Goal: Download file/media

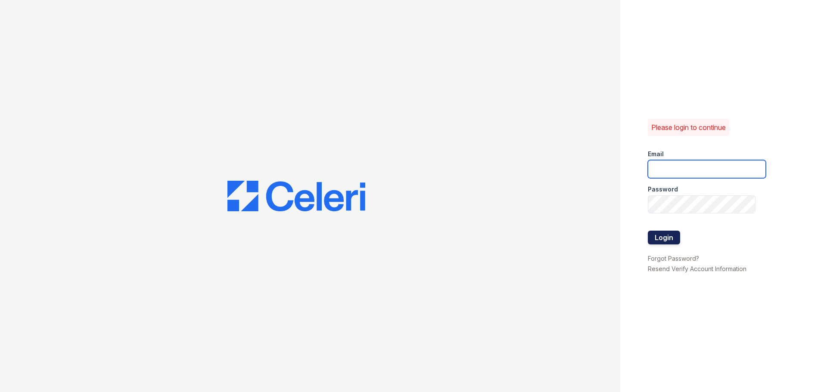
type input "dbrenner@trinity-pm.com"
click at [666, 239] on button "Login" at bounding box center [664, 238] width 32 height 14
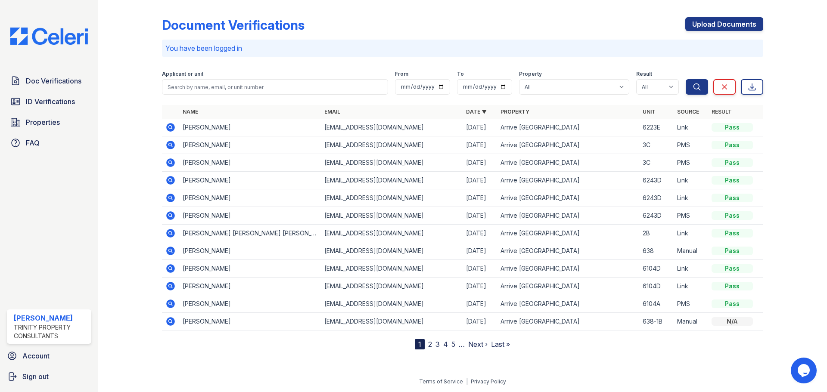
click at [169, 147] on icon at bounding box center [170, 145] width 9 height 9
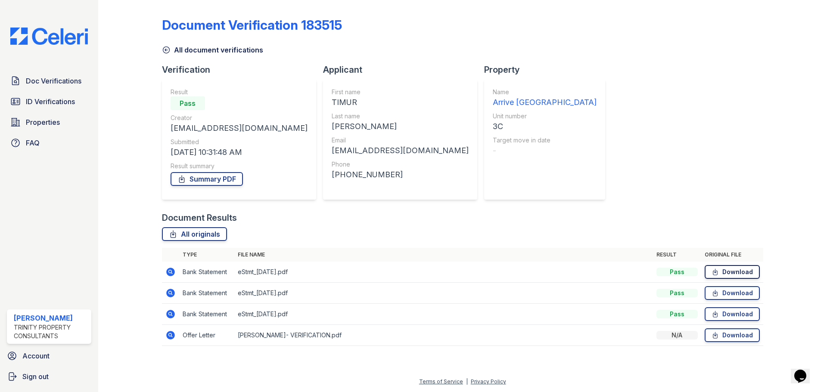
click at [725, 271] on link "Download" at bounding box center [731, 272] width 55 height 14
click at [726, 288] on link "Download" at bounding box center [731, 293] width 55 height 14
click at [733, 320] on link "Download" at bounding box center [731, 314] width 55 height 14
click at [59, 85] on span "Doc Verifications" at bounding box center [54, 81] width 56 height 10
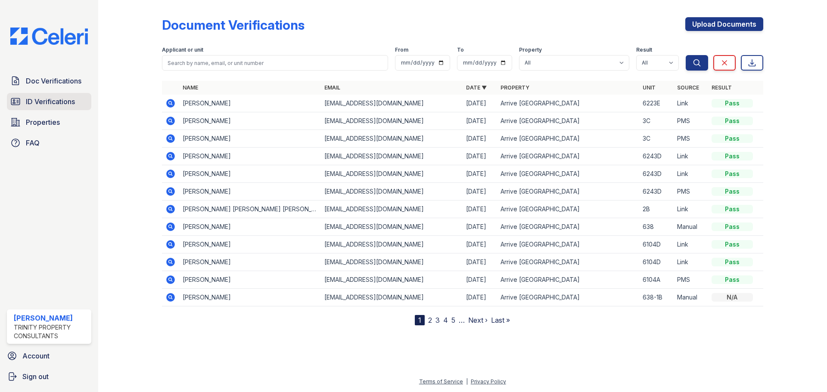
click at [55, 99] on span "ID Verifications" at bounding box center [50, 101] width 49 height 10
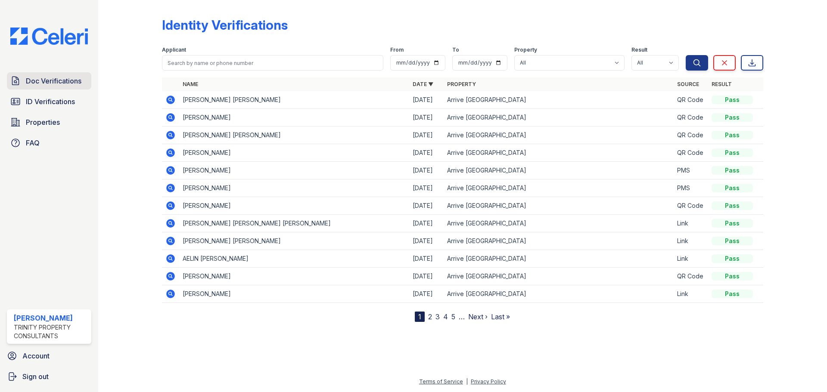
click at [57, 84] on span "Doc Verifications" at bounding box center [54, 81] width 56 height 10
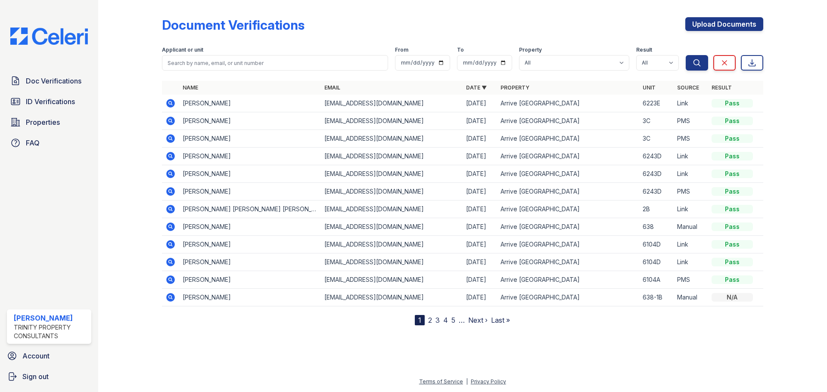
click at [171, 139] on icon at bounding box center [170, 138] width 10 height 10
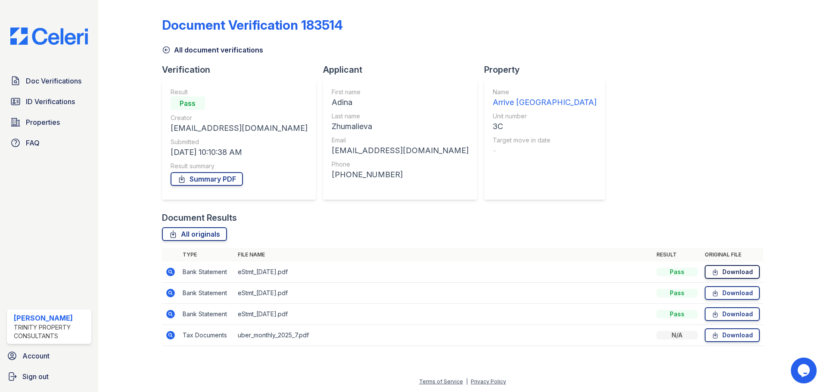
click at [728, 273] on link "Download" at bounding box center [731, 272] width 55 height 14
click at [731, 293] on link "Download" at bounding box center [731, 293] width 55 height 14
click at [729, 312] on link "Download" at bounding box center [731, 314] width 55 height 14
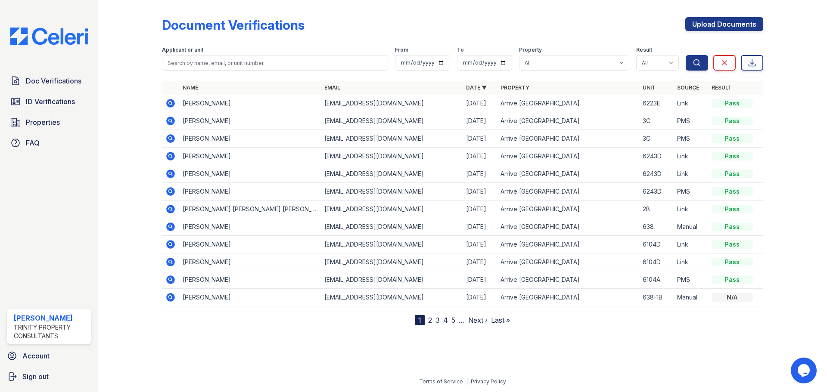
click at [128, 45] on div at bounding box center [137, 164] width 50 height 322
